Goal: Obtain resource: Download file/media

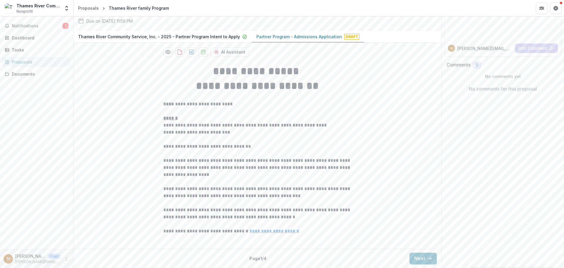
scroll to position [113, 0]
click at [419, 255] on button "Next" at bounding box center [423, 258] width 27 height 12
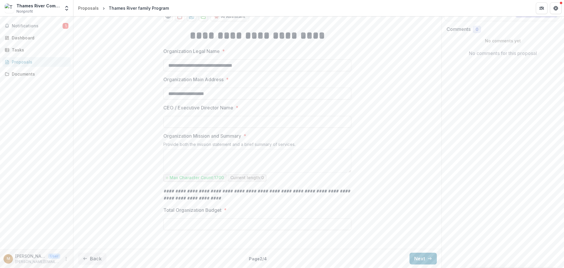
scroll to position [148, 0]
click at [423, 257] on button "Next" at bounding box center [423, 258] width 27 height 12
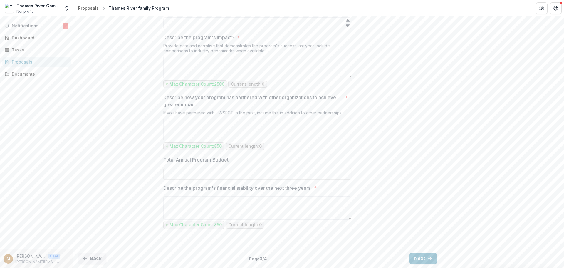
scroll to position [560, 0]
click at [420, 260] on button "Next" at bounding box center [423, 258] width 27 height 12
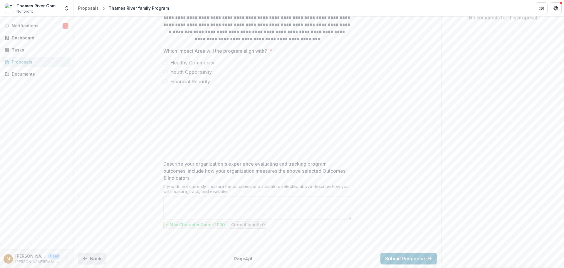
click at [98, 259] on button "Back" at bounding box center [92, 258] width 28 height 12
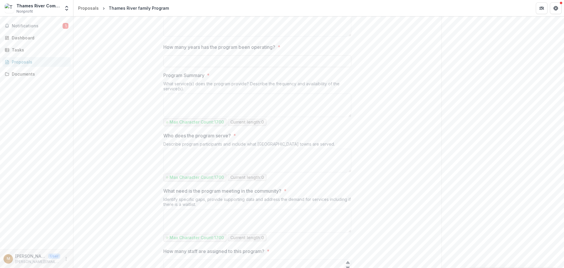
click at [98, 259] on div "**********" at bounding box center [257, 248] width 368 height 628
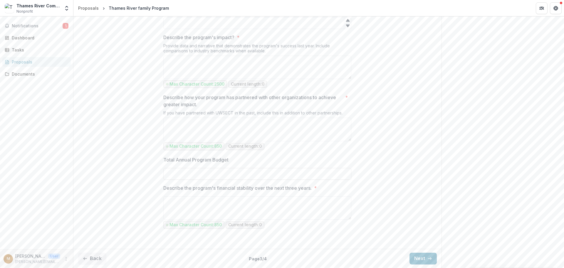
scroll to position [560, 0]
click at [97, 256] on button "Back" at bounding box center [92, 258] width 28 height 12
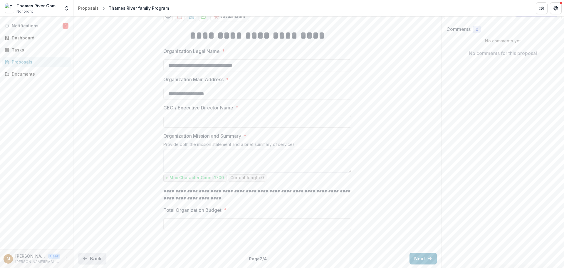
scroll to position [148, 0]
click at [100, 260] on button "Back" at bounding box center [92, 258] width 28 height 12
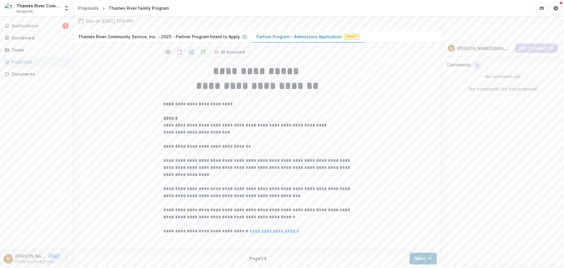
scroll to position [0, 0]
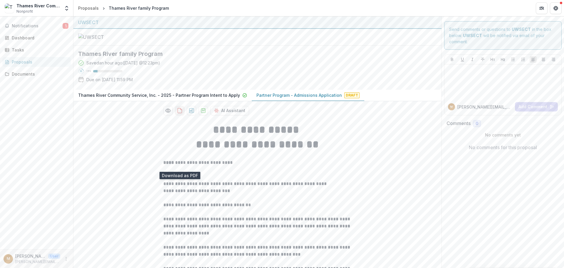
click at [177, 113] on icon "download-proposal" at bounding box center [180, 111] width 6 height 6
click at [186, 85] on div "Thames River family Program Saved an hour ago ( [DATE] @ 12:23pm ) 15 % Due on …" at bounding box center [252, 67] width 349 height 35
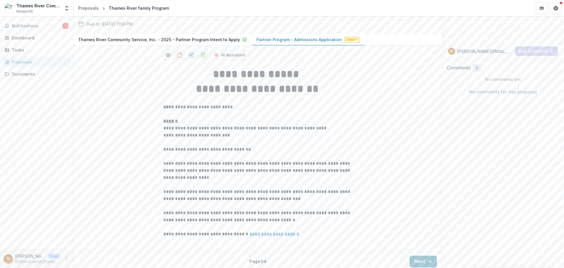
scroll to position [113, 0]
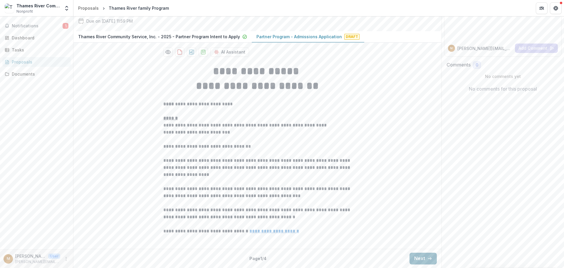
click at [413, 256] on button "Next" at bounding box center [423, 258] width 27 height 12
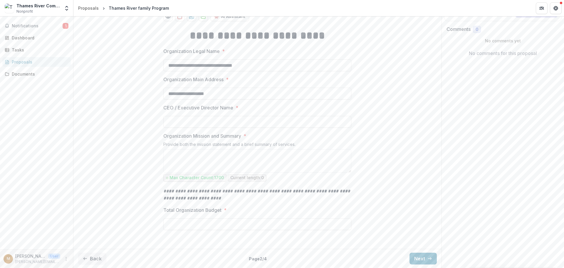
scroll to position [148, 0]
click at [424, 258] on button "Next" at bounding box center [423, 258] width 27 height 12
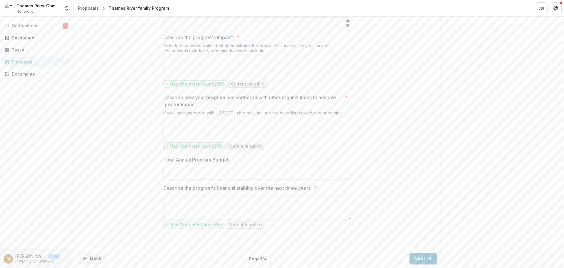
scroll to position [560, 0]
click at [413, 257] on button "Next" at bounding box center [423, 258] width 27 height 12
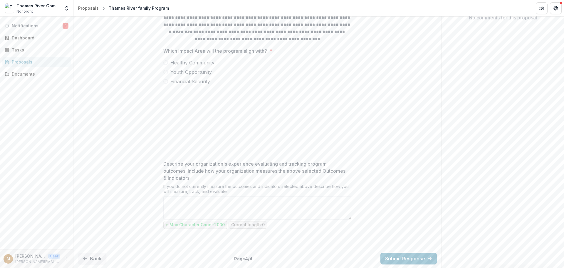
scroll to position [154, 0]
